Goal: Navigation & Orientation: Find specific page/section

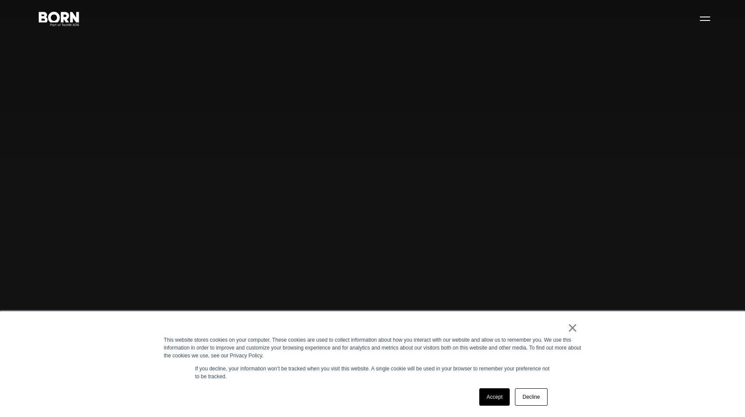
scroll to position [34, 0]
click at [532, 402] on link "Decline" at bounding box center [531, 396] width 32 height 17
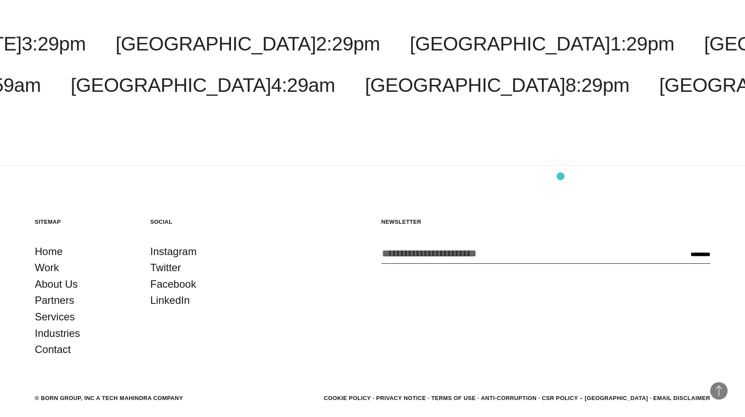
scroll to position [2843, 0]
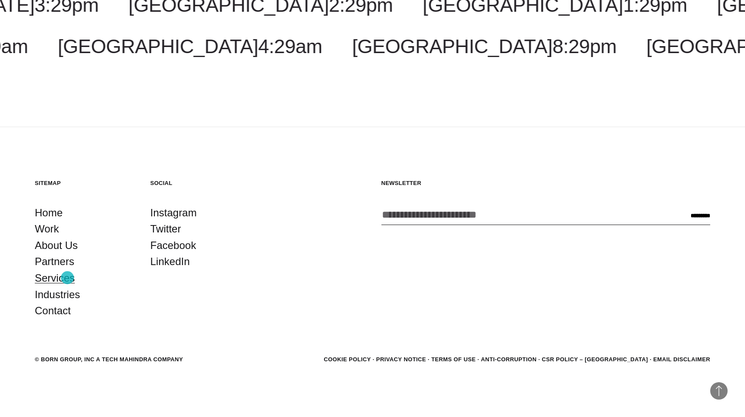
click at [67, 276] on link "Services" at bounding box center [55, 278] width 40 height 17
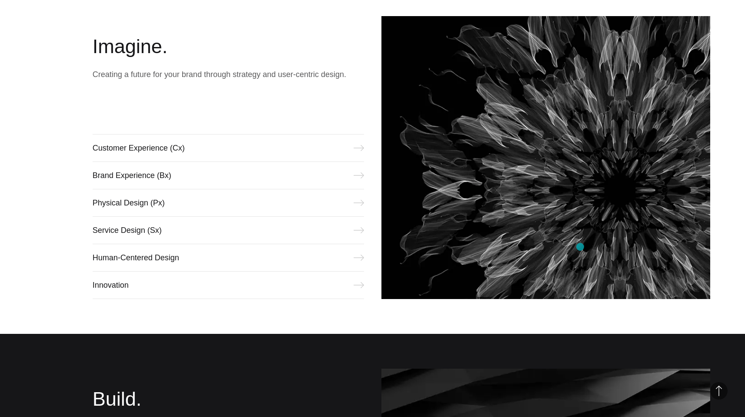
scroll to position [439, 0]
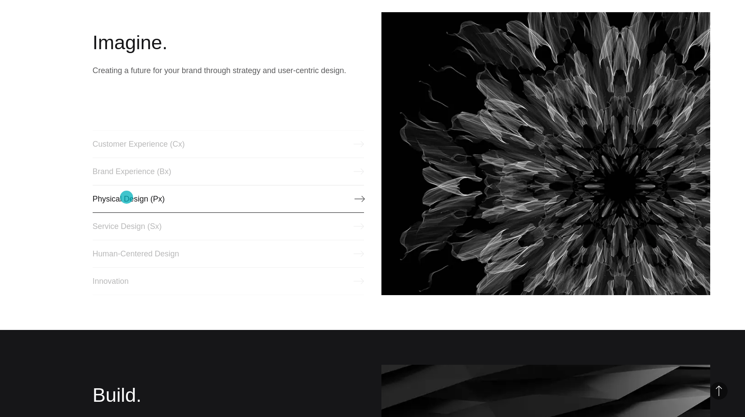
click at [127, 197] on link "Physical Design (Px)" at bounding box center [228, 199] width 271 height 28
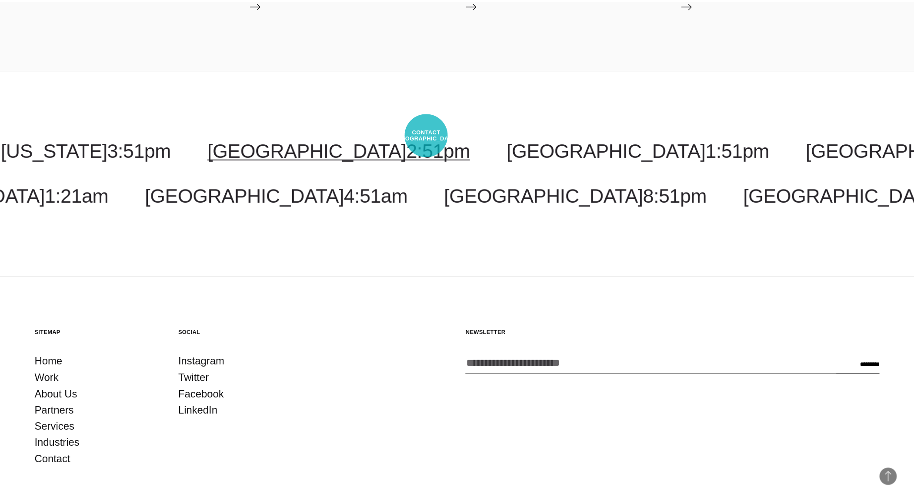
scroll to position [1460, 0]
